Goal: Use online tool/utility: Utilize a website feature to perform a specific function

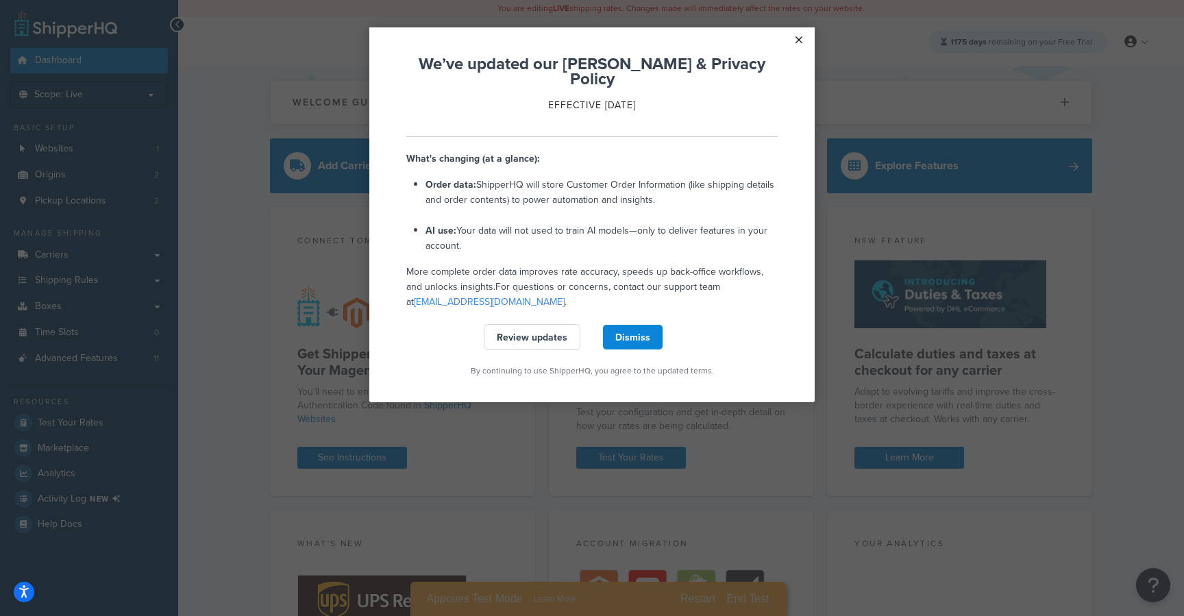
click at [799, 40] on link "×" at bounding box center [799, 39] width 24 height 25
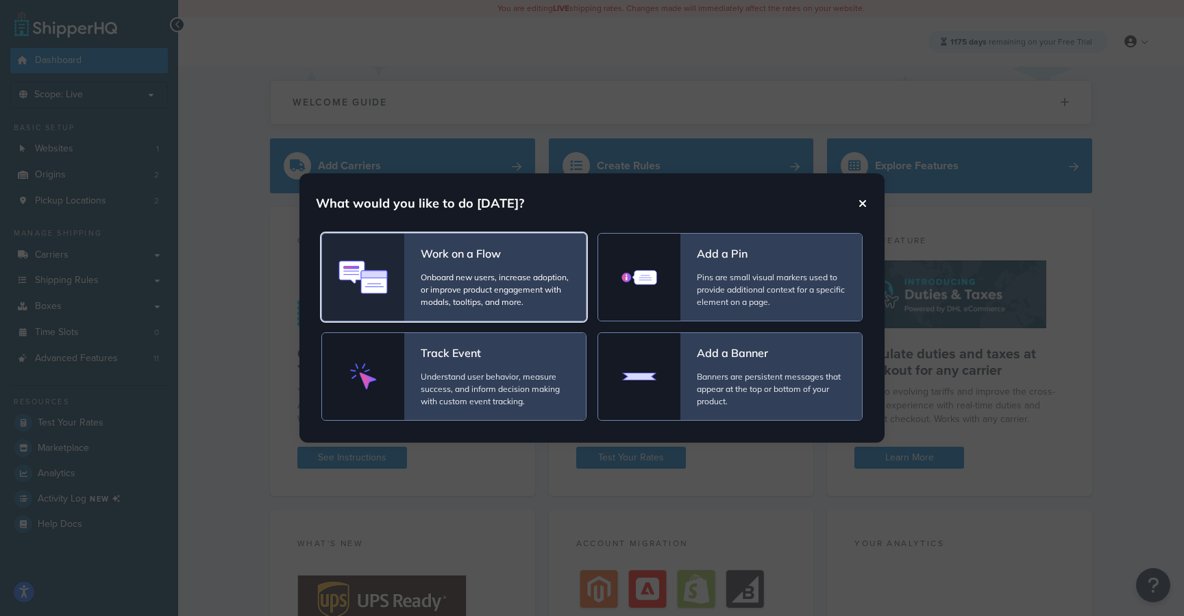
click at [528, 282] on span "Onboard new users, increase adoption, or improve product engagement with modals…" at bounding box center [495, 289] width 149 height 37
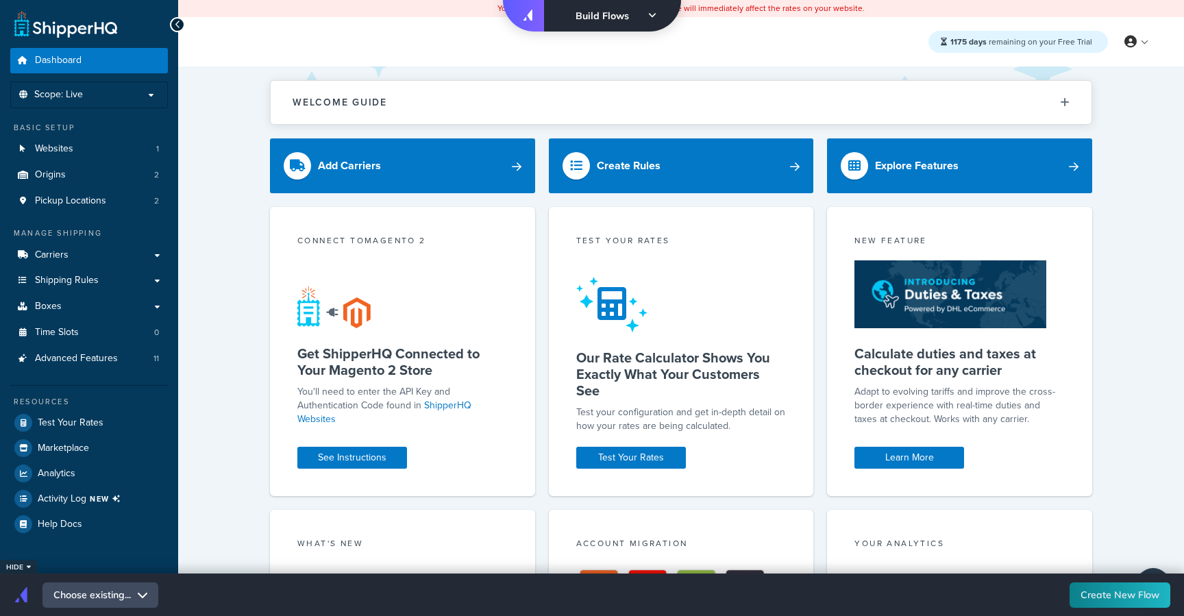
click at [125, 600] on span "Choose existing..." at bounding box center [95, 595] width 84 height 14
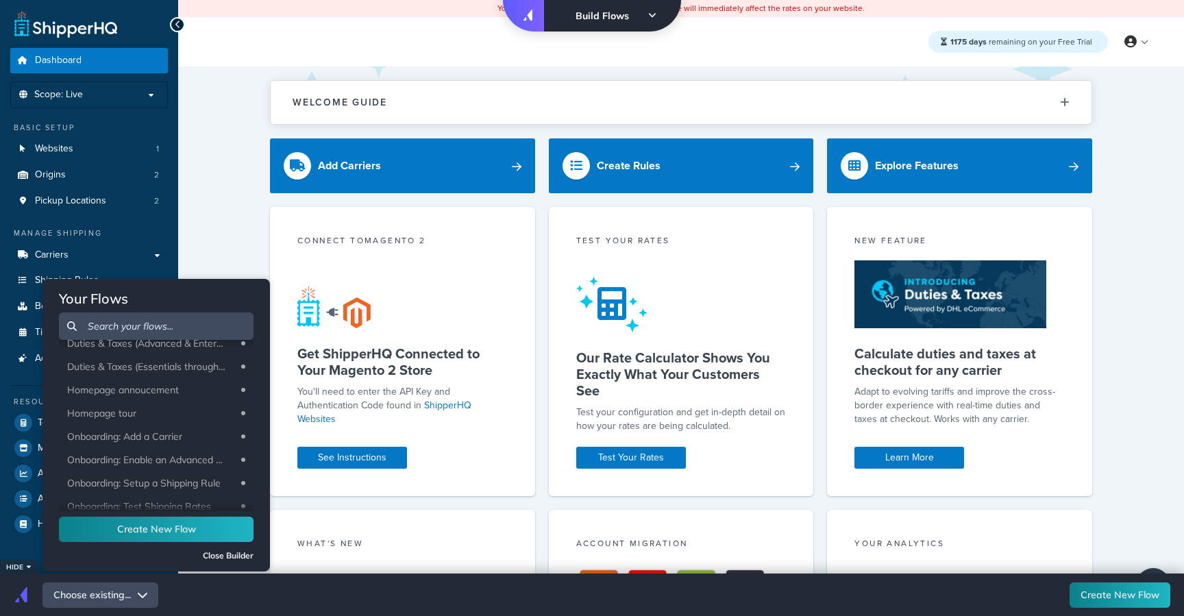
scroll to position [330, 0]
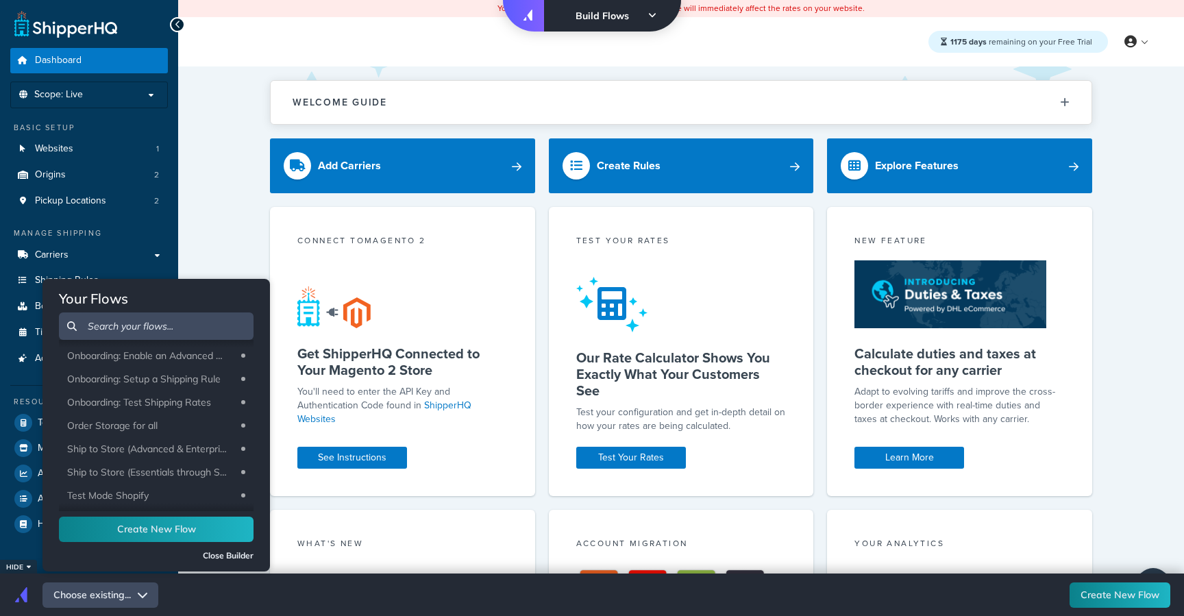
click at [160, 319] on input at bounding box center [163, 326] width 166 height 27
type input "a"
click at [119, 423] on span "Order Storage for all" at bounding box center [154, 425] width 174 height 12
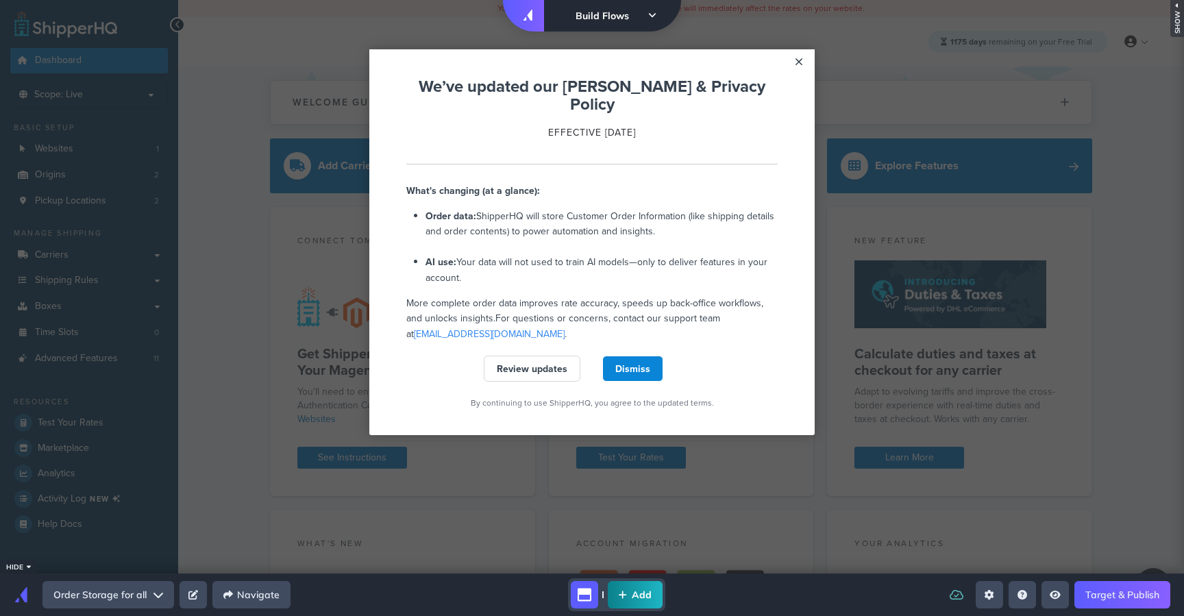
scroll to position [0, 0]
click at [1181, 27] on div "show" at bounding box center [1178, 18] width 14 height 37
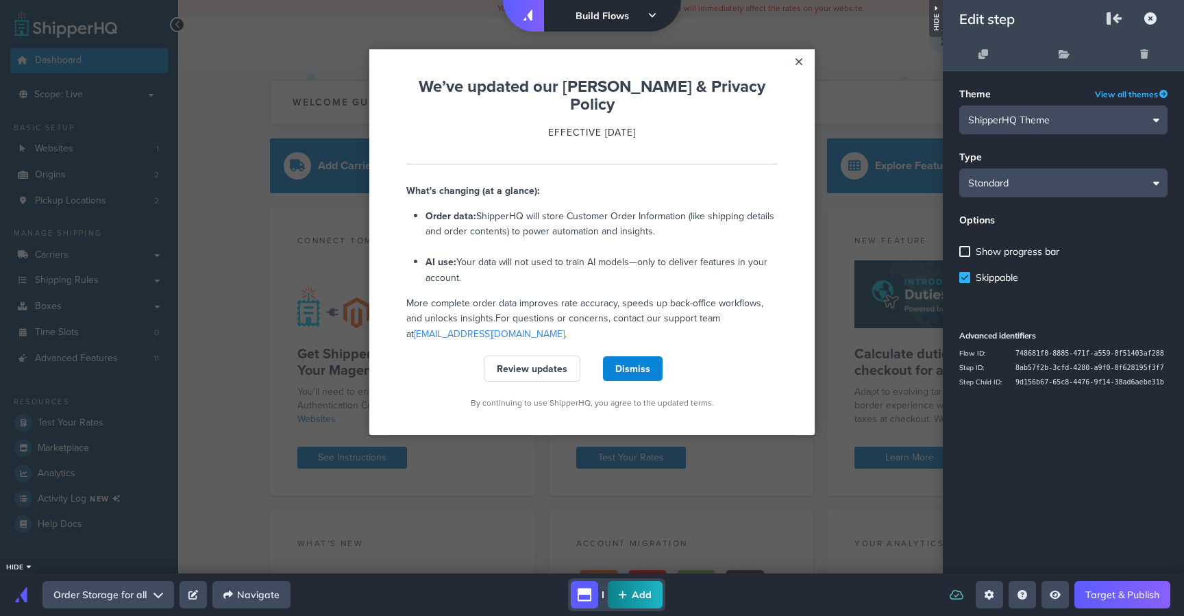
drag, startPoint x: 1014, startPoint y: 348, endPoint x: 1158, endPoint y: 347, distance: 143.9
click at [1156, 341] on section "Advanced identifiers Flow ID: 748681f0-8885-471f-a559-8f51403af288 Step ID: 8ab…" at bounding box center [1063, 360] width 241 height 92
drag, startPoint x: 1166, startPoint y: 350, endPoint x: 1008, endPoint y: 352, distance: 157.6
click at [1008, 352] on div "Flow ID: 748681f0-8885-471f-a559-8f51403af288 Step ID: 8ab57f2b-3cfd-4280-a9f0-…" at bounding box center [1064, 367] width 208 height 43
